Goal: Register for event/course

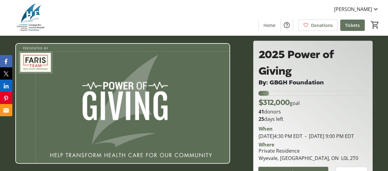
click at [350, 25] on span "Tickets" at bounding box center [352, 25] width 15 height 6
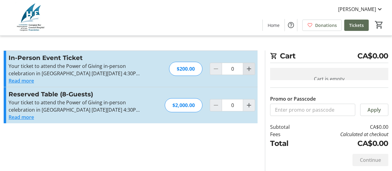
click at [249, 68] on mat-icon "Increment by one" at bounding box center [249, 68] width 7 height 7
type input "1"
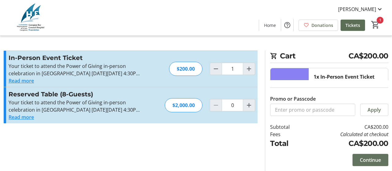
click at [369, 164] on span "Continue" at bounding box center [370, 160] width 21 height 7
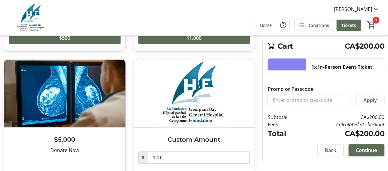
scroll to position [153, 0]
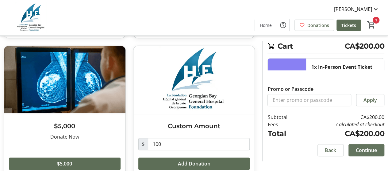
click at [356, 150] on span "Continue" at bounding box center [366, 150] width 21 height 7
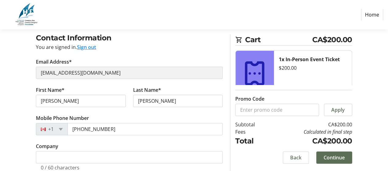
scroll to position [140, 0]
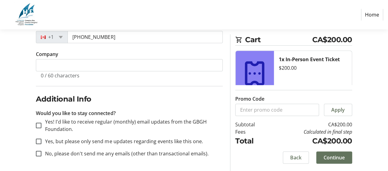
click at [323, 157] on span "Continue" at bounding box center [333, 157] width 21 height 7
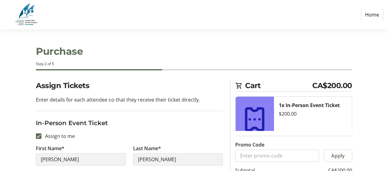
scroll to position [86, 0]
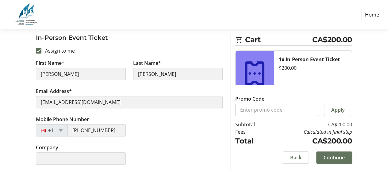
click at [333, 157] on span "Continue" at bounding box center [333, 157] width 21 height 7
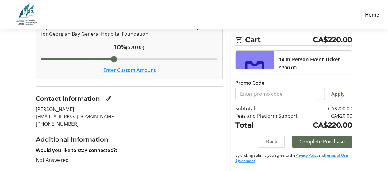
scroll to position [132, 0]
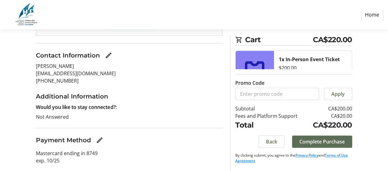
click at [372, 16] on link "Home" at bounding box center [372, 15] width 22 height 12
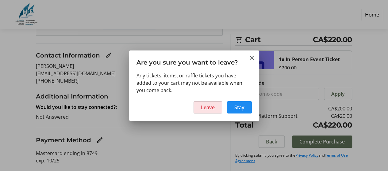
click at [214, 106] on span "Leave" at bounding box center [208, 107] width 14 height 7
